Goal: Information Seeking & Learning: Stay updated

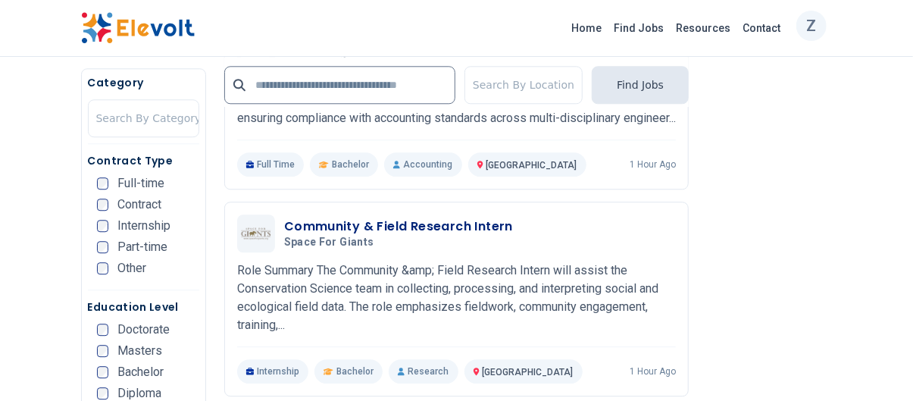
scroll to position [1722, 0]
